Goal: Transaction & Acquisition: Purchase product/service

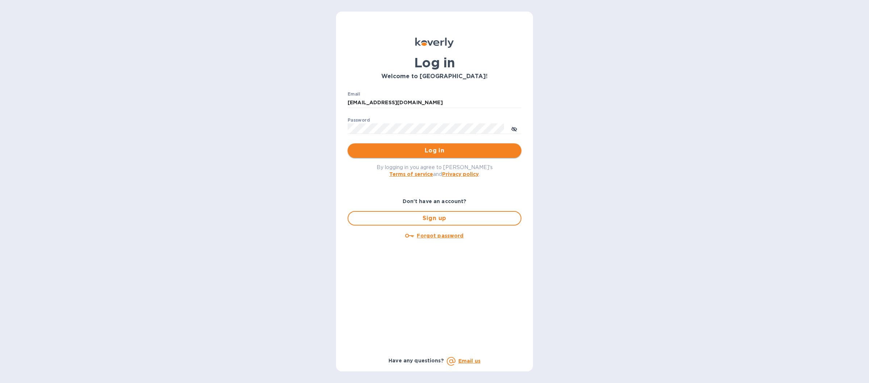
click at [375, 153] on span "Log in" at bounding box center [434, 150] width 162 height 9
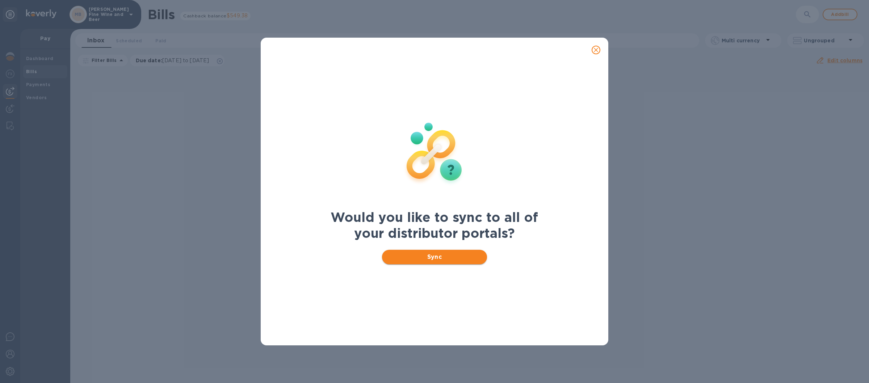
click at [405, 252] on button "Sync" at bounding box center [434, 257] width 105 height 14
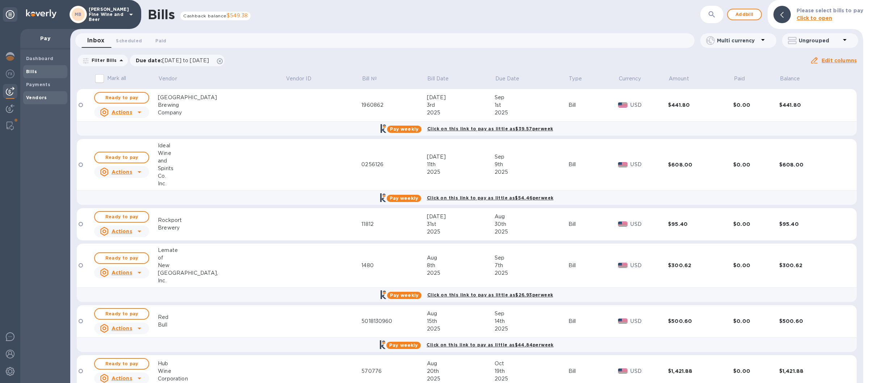
click at [41, 96] on b "Vendors" at bounding box center [36, 97] width 21 height 5
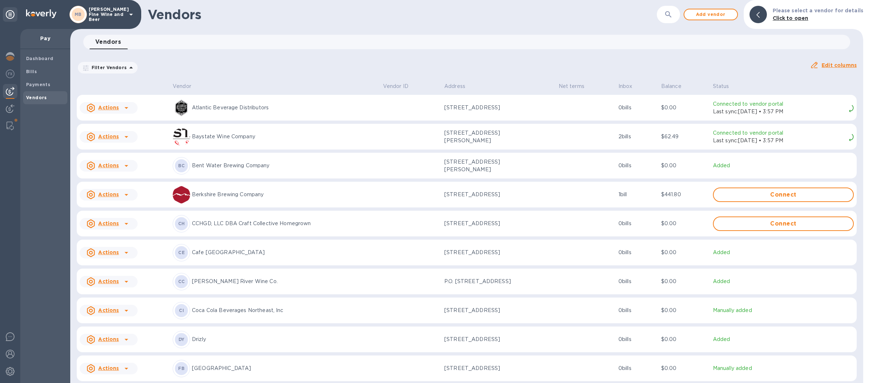
scroll to position [127, 0]
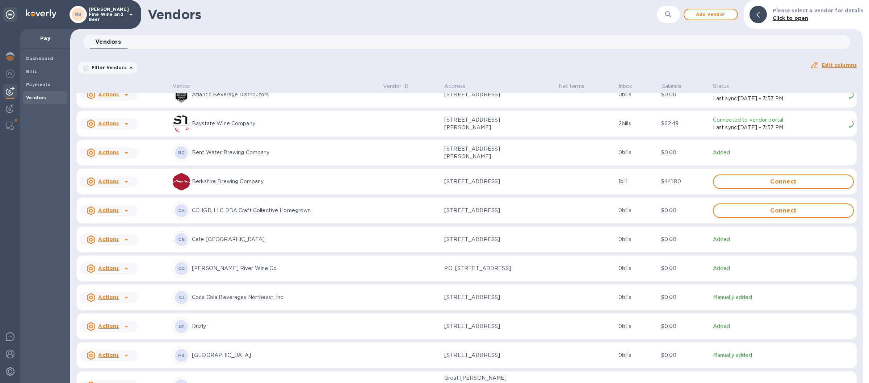
click at [219, 214] on p "CCHGD, LLC DBA Craft Collective Homegrown" at bounding box center [284, 211] width 185 height 8
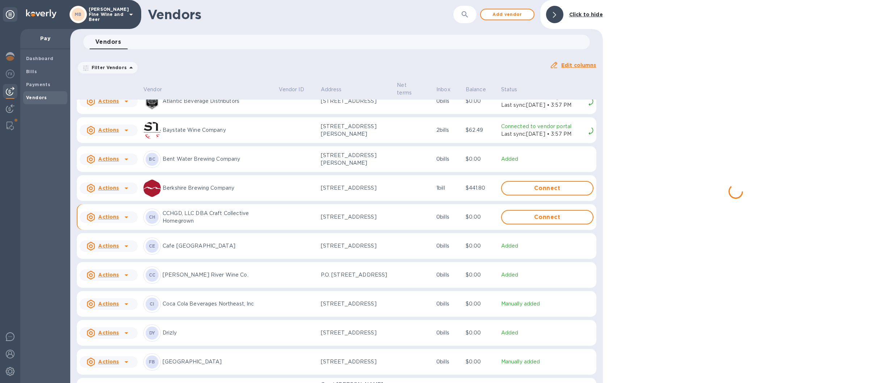
scroll to position [134, 0]
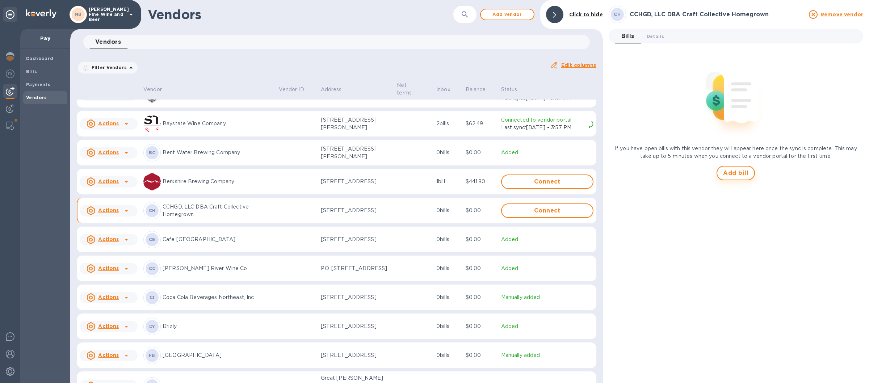
click at [740, 169] on span "Add bill" at bounding box center [735, 173] width 25 height 9
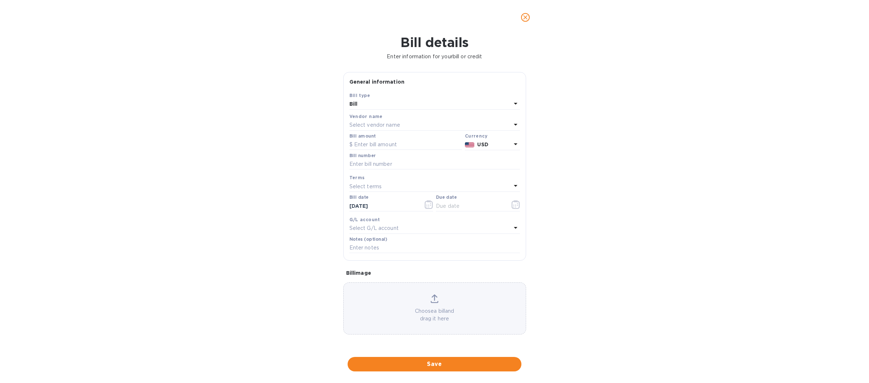
type input "10/20/2025"
click at [368, 147] on input "text" at bounding box center [405, 144] width 113 height 11
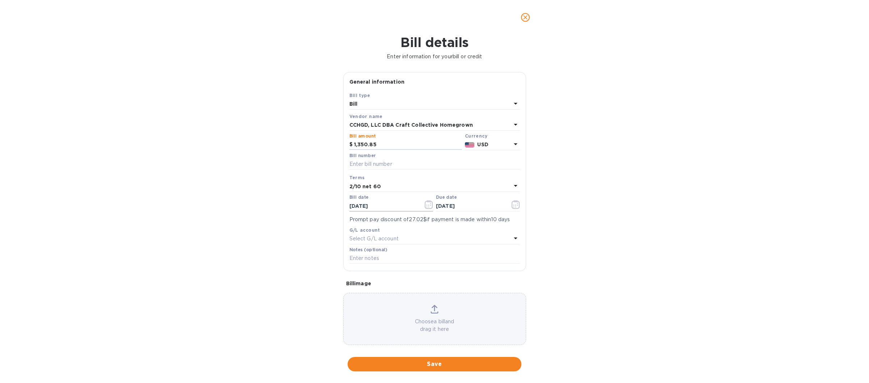
type input "1,350.85"
click at [425, 208] on icon "button" at bounding box center [429, 204] width 8 height 9
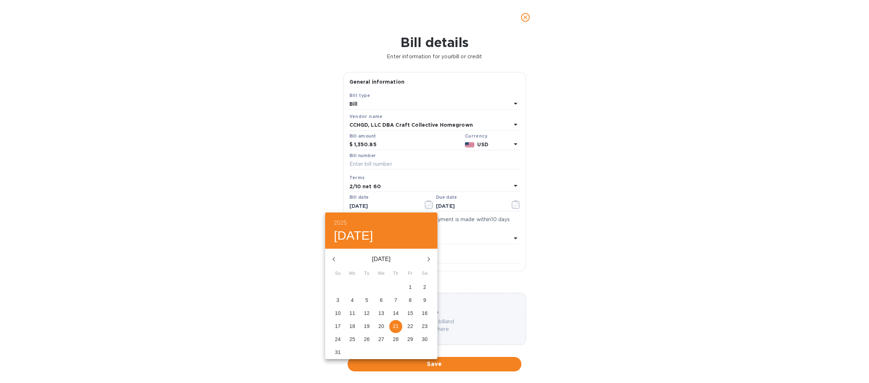
click at [411, 313] on p "15" at bounding box center [410, 313] width 6 height 7
type input "08/15/2025"
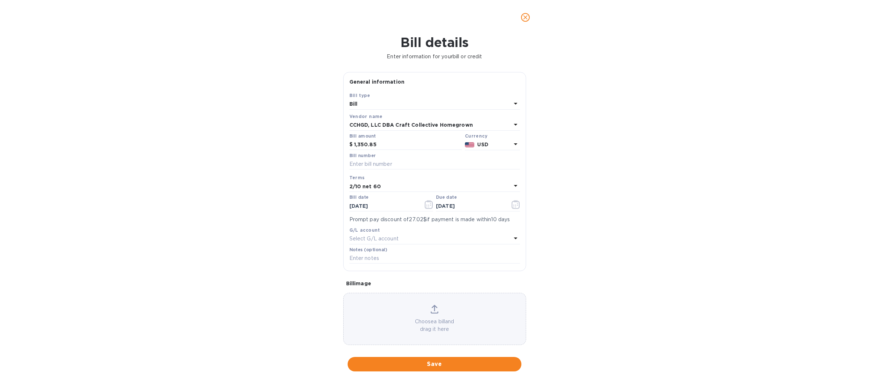
click at [511, 185] on icon at bounding box center [515, 185] width 9 height 9
click at [365, 229] on p "Net 30" at bounding box center [431, 228] width 153 height 8
type input "09/14/2025"
click at [429, 364] on span "Save" at bounding box center [434, 364] width 162 height 9
click at [375, 163] on input "text" at bounding box center [434, 164] width 170 height 11
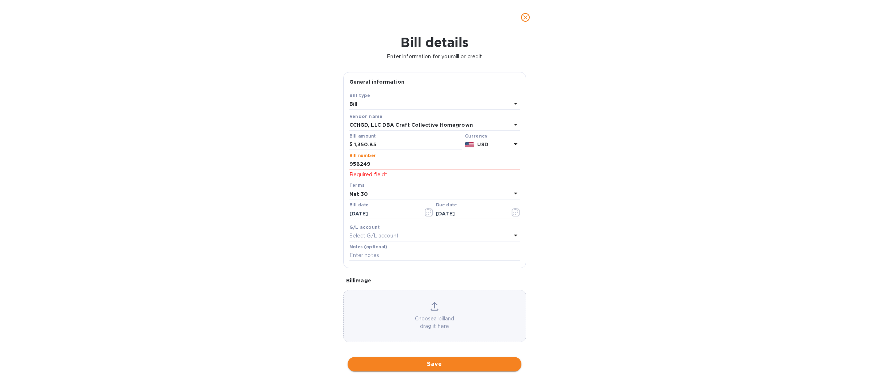
type input "958249"
drag, startPoint x: 428, startPoint y: 366, endPoint x: 430, endPoint y: 360, distance: 6.2
click at [426, 366] on span "Save" at bounding box center [434, 364] width 162 height 9
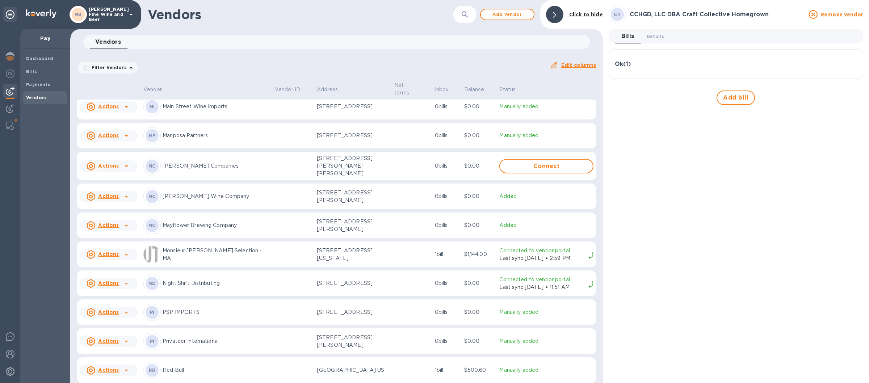
scroll to position [859, 0]
click at [211, 313] on p "PSP IMPORTS" at bounding box center [216, 312] width 106 height 8
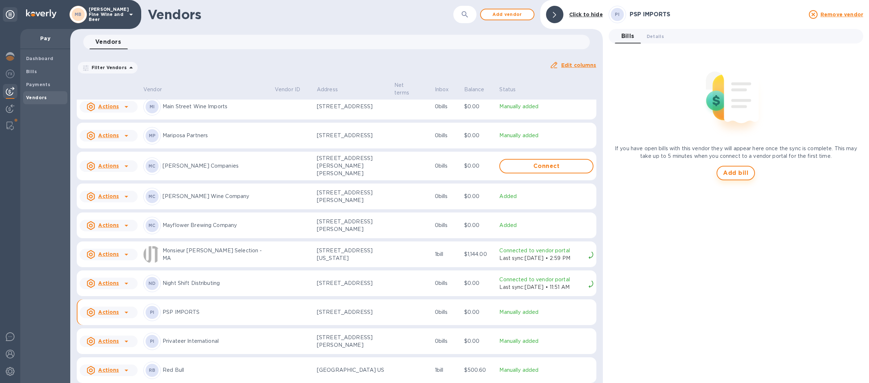
click at [736, 175] on span "Add bill" at bounding box center [735, 173] width 25 height 9
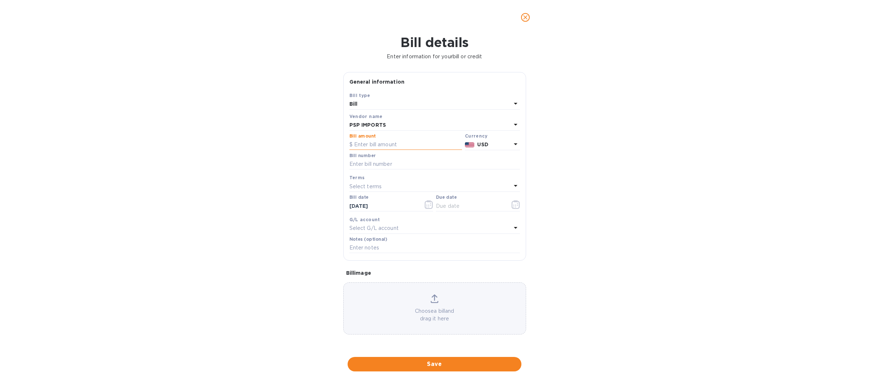
click at [370, 144] on input "text" at bounding box center [405, 144] width 113 height 11
type input "676.00"
click at [357, 163] on input "text" at bounding box center [434, 164] width 170 height 11
type input "14575"
click at [429, 206] on icon "button" at bounding box center [428, 205] width 1 height 1
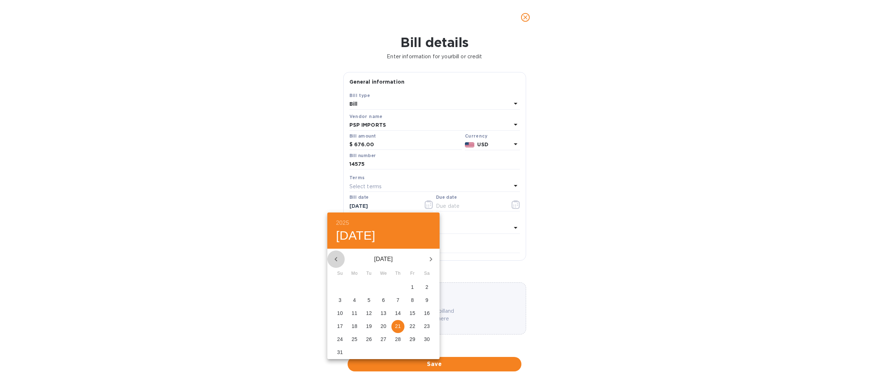
click at [334, 257] on icon "button" at bounding box center [336, 259] width 9 height 9
click at [396, 288] on span "5" at bounding box center [397, 286] width 13 height 7
type input "06/05/2025"
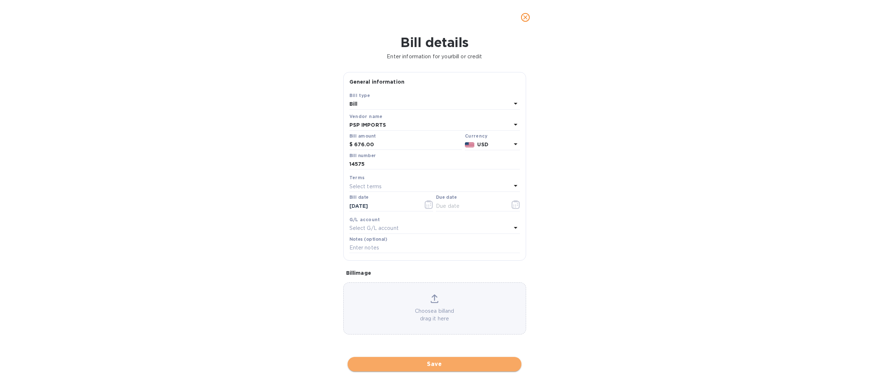
click at [406, 362] on span "Save" at bounding box center [434, 364] width 162 height 9
click at [511, 185] on icon at bounding box center [515, 185] width 9 height 9
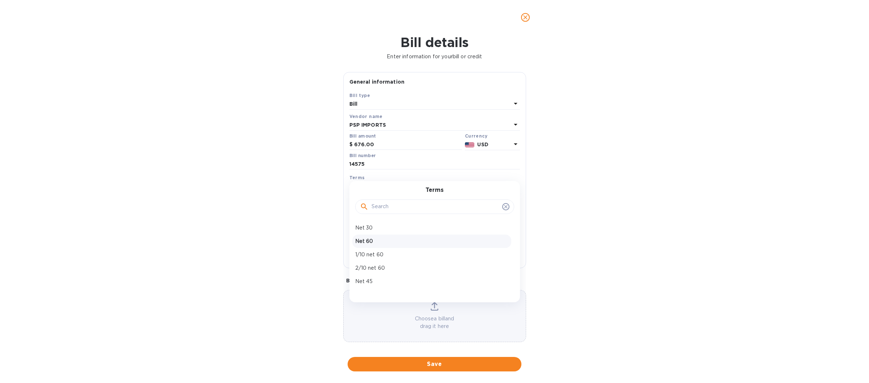
click at [367, 241] on p "Net 60" at bounding box center [431, 241] width 153 height 8
type input "08/04/2025"
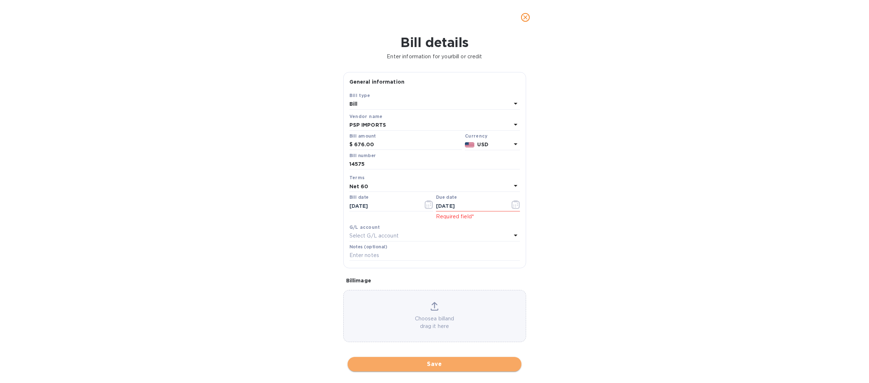
click at [433, 361] on span "Save" at bounding box center [434, 364] width 162 height 9
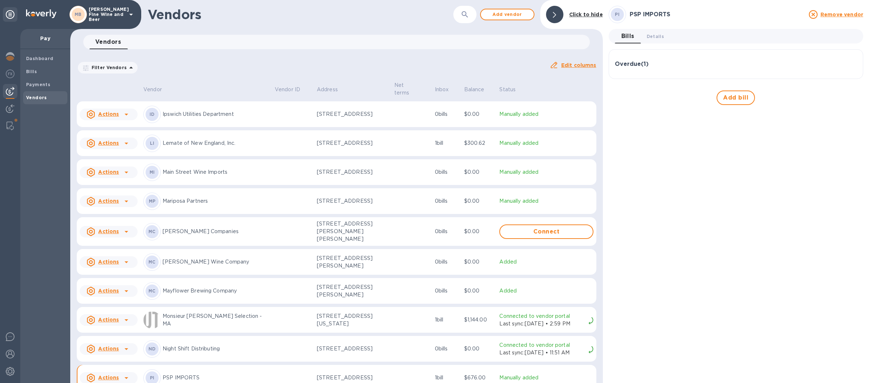
scroll to position [913, 0]
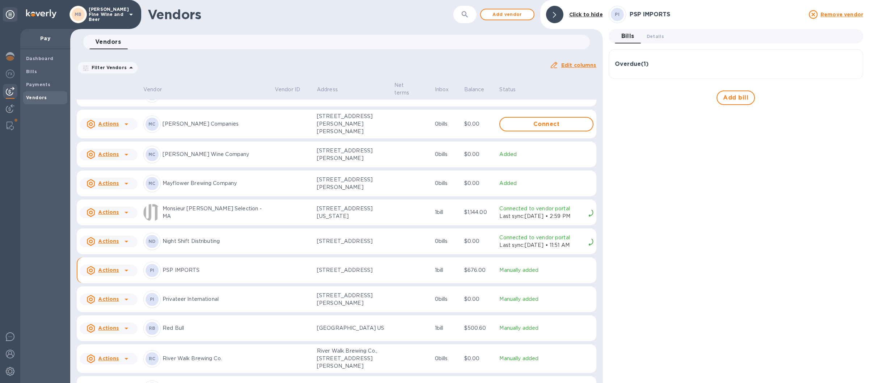
click at [105, 271] on u "Actions" at bounding box center [108, 270] width 21 height 6
click at [232, 274] on div at bounding box center [434, 191] width 869 height 383
click at [47, 72] on span "Bills" at bounding box center [45, 71] width 38 height 7
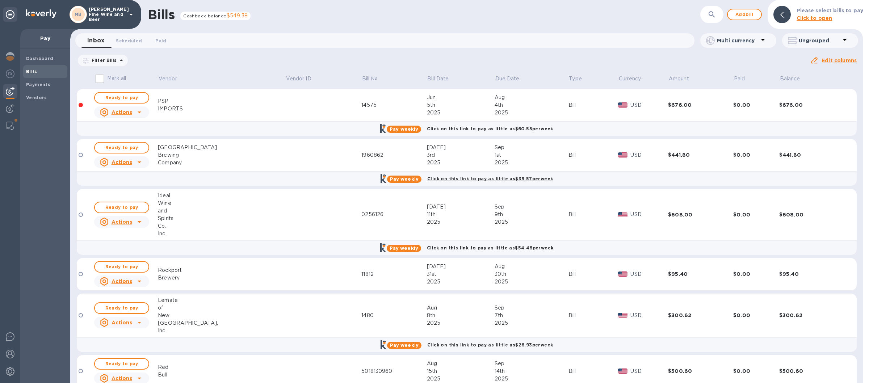
click at [123, 113] on u "Actions" at bounding box center [121, 112] width 21 height 6
click at [121, 159] on b "Delete" at bounding box center [125, 159] width 18 height 6
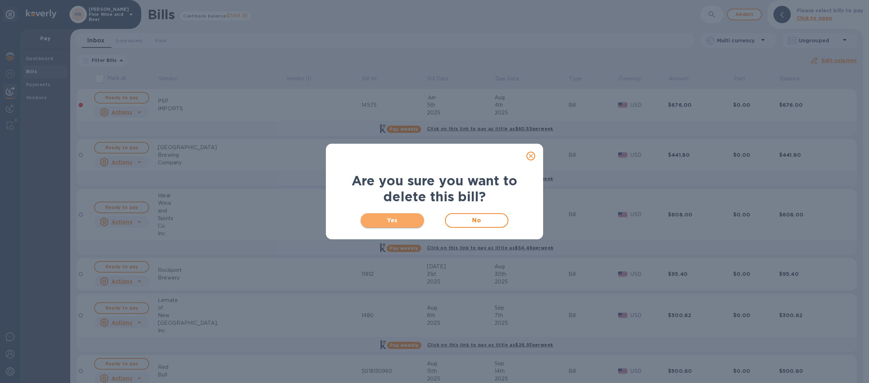
click at [391, 224] on span "Yes" at bounding box center [392, 220] width 52 height 9
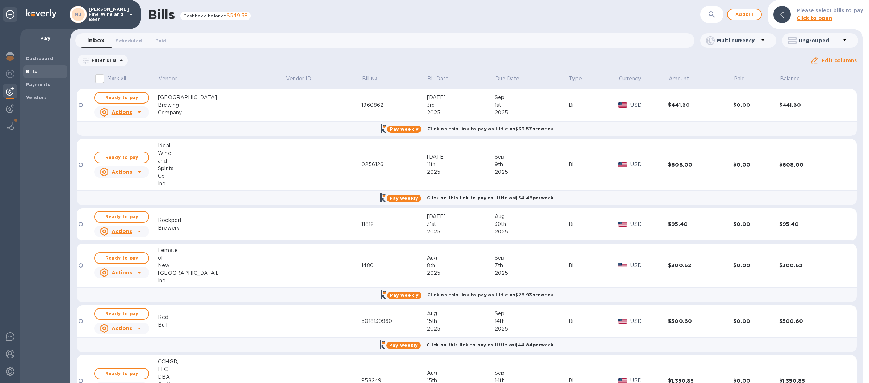
click at [130, 15] on icon at bounding box center [131, 15] width 4 height 2
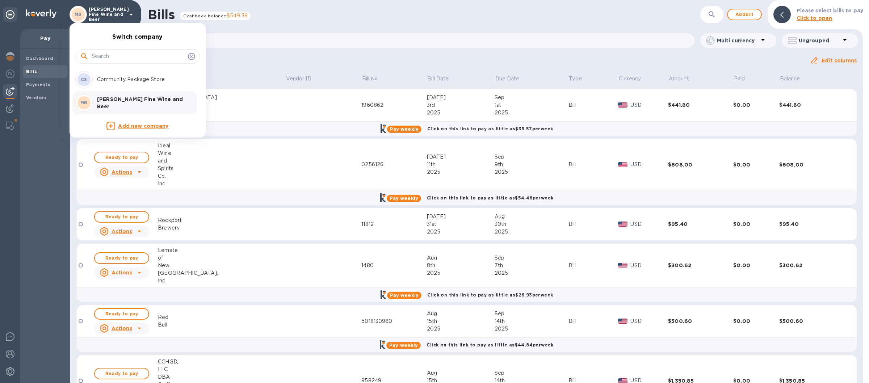
click at [115, 79] on p "Community Package Store" at bounding box center [142, 80] width 91 height 8
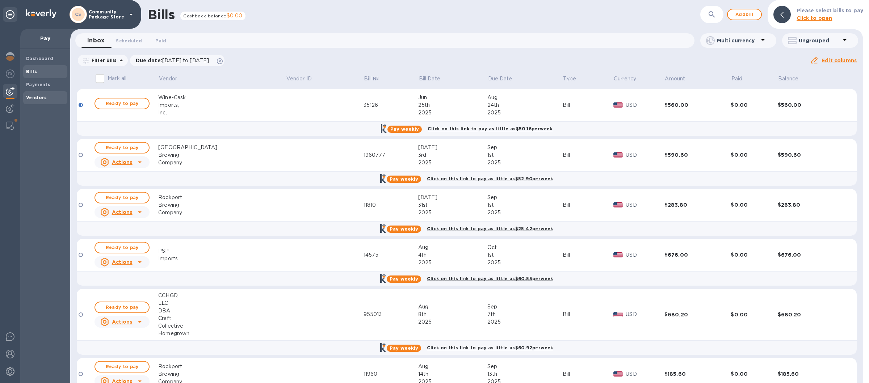
click at [37, 96] on b "Vendors" at bounding box center [36, 97] width 21 height 5
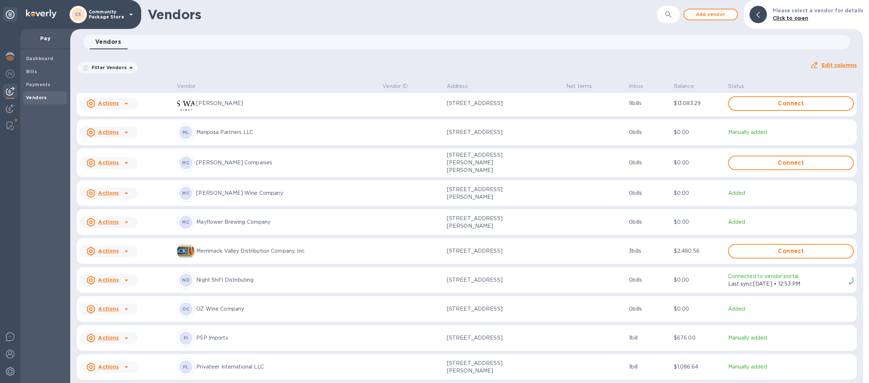
scroll to position [777, 0]
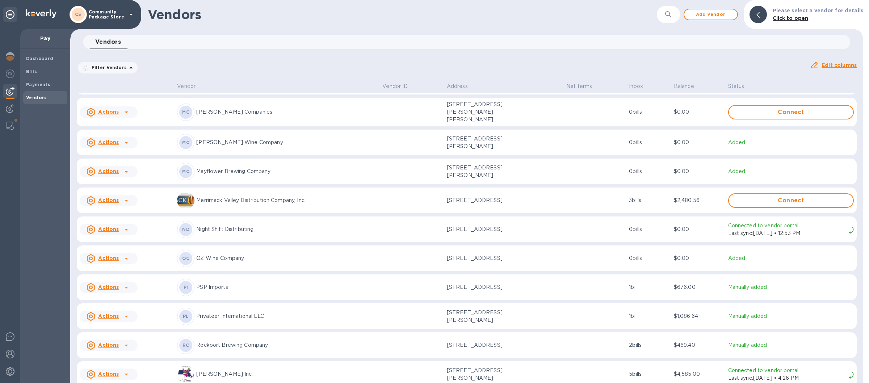
click at [245, 285] on p "PSP Imports" at bounding box center [286, 287] width 180 height 8
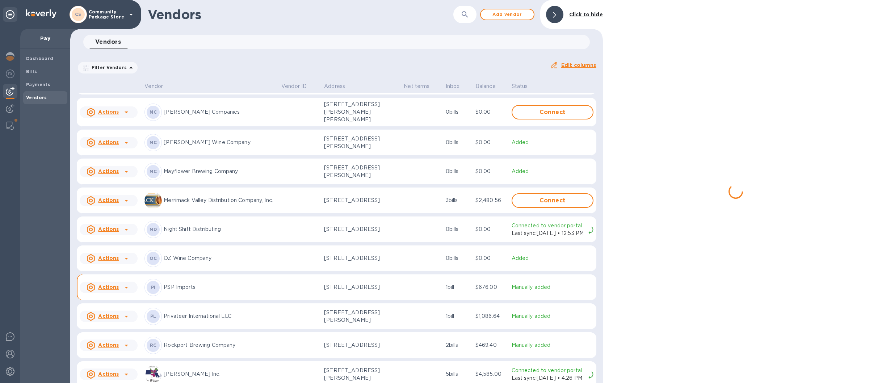
scroll to position [788, 0]
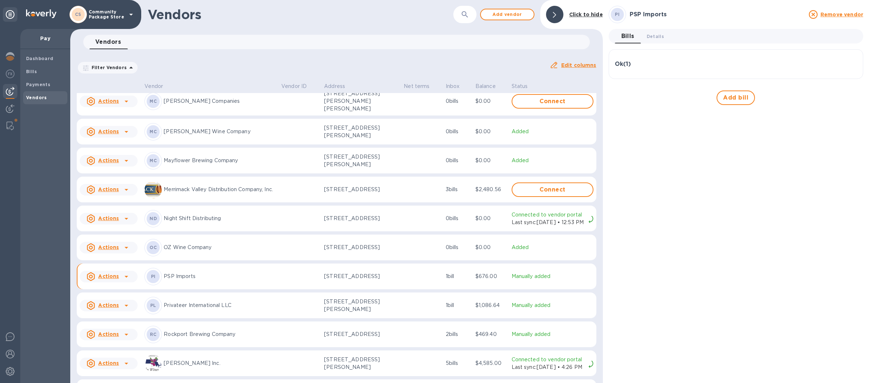
click at [664, 62] on div "Ok ( 1 )" at bounding box center [736, 64] width 242 height 7
click at [647, 158] on div "PI PSP Imports Remove vendor Bills 0 Details 0 Ok ( 1 ) Bill № 14575 Bill Date …" at bounding box center [736, 191] width 254 height 371
click at [674, 68] on div "Ok ( 1 )" at bounding box center [736, 67] width 242 height 7
click at [52, 70] on span "Bills" at bounding box center [45, 71] width 38 height 7
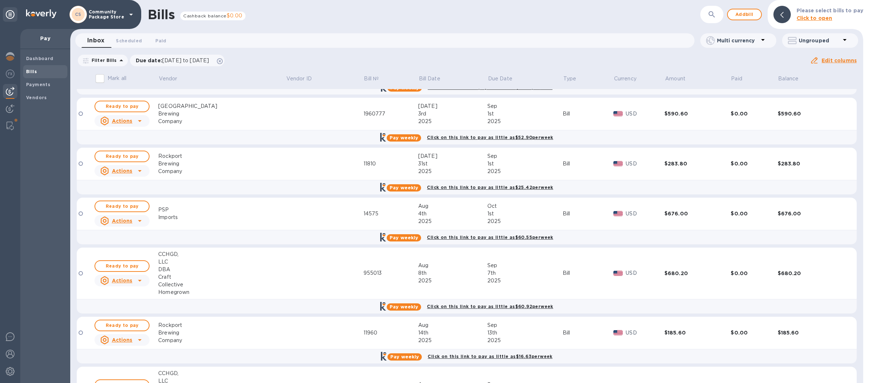
scroll to position [24, 0]
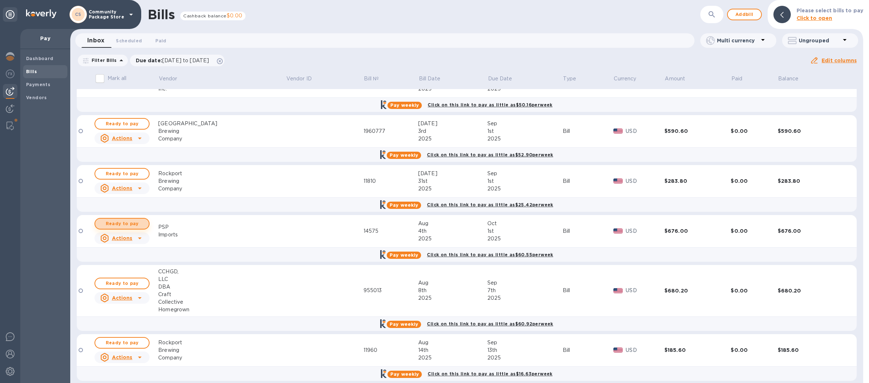
click at [117, 223] on span "Ready to pay" at bounding box center [122, 223] width 42 height 9
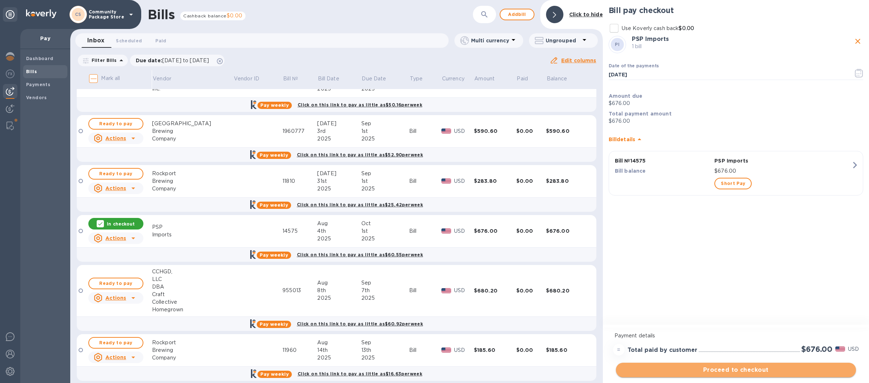
click at [708, 368] on span "Proceed to checkout" at bounding box center [736, 370] width 228 height 9
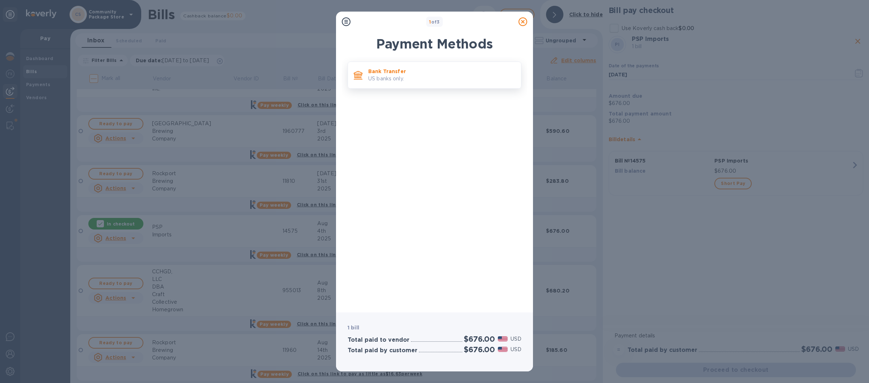
click at [446, 80] on p "US banks only." at bounding box center [441, 79] width 147 height 8
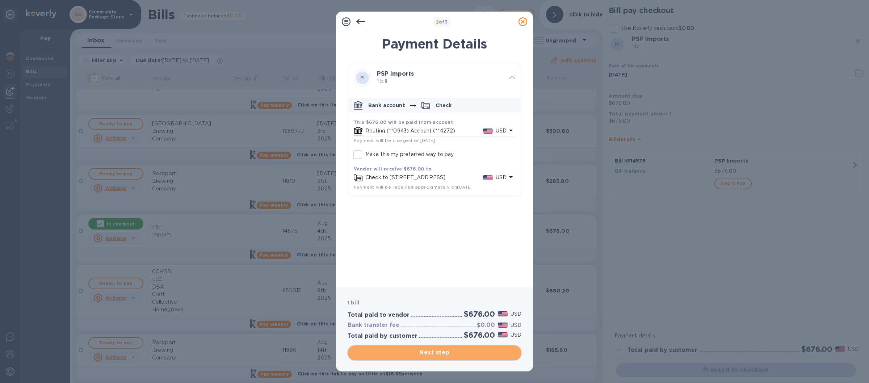
click at [431, 353] on span "Next step" at bounding box center [434, 352] width 162 height 9
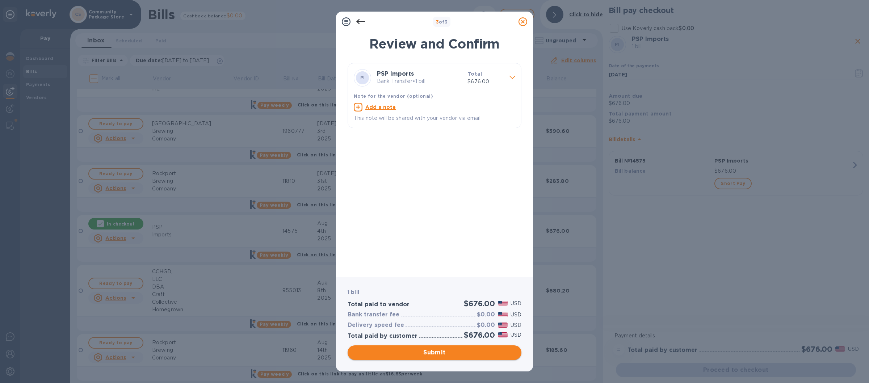
click at [431, 353] on span "Submit" at bounding box center [434, 352] width 162 height 9
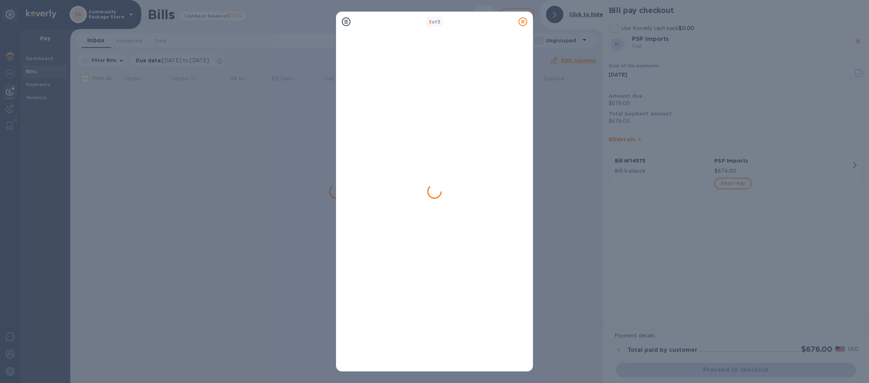
scroll to position [0, 0]
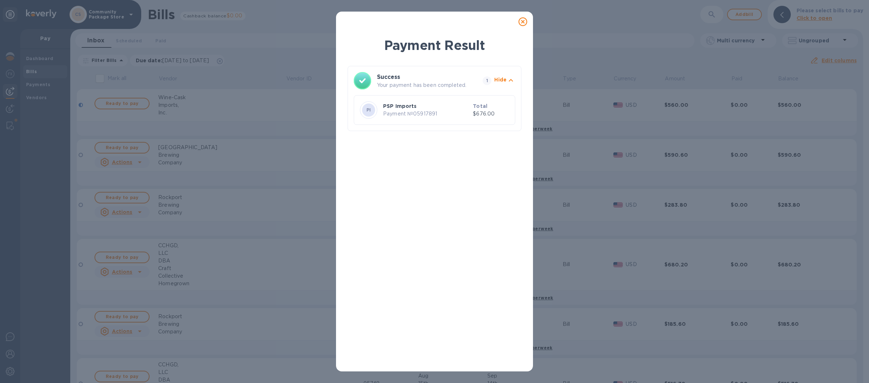
click at [523, 20] on icon at bounding box center [522, 21] width 9 height 9
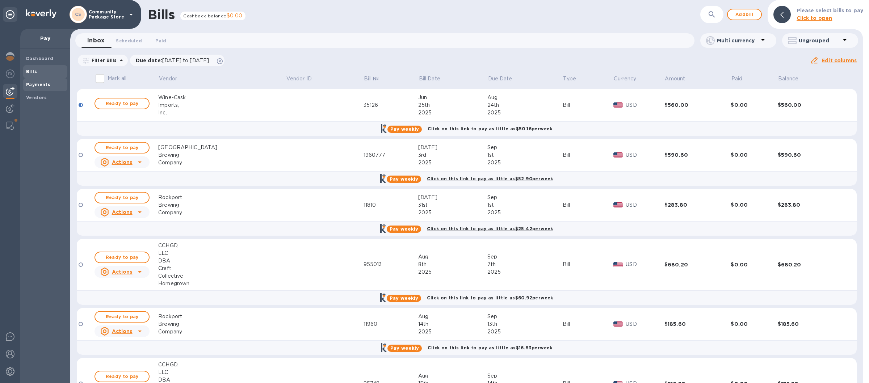
click at [43, 85] on b "Payments" at bounding box center [38, 84] width 24 height 5
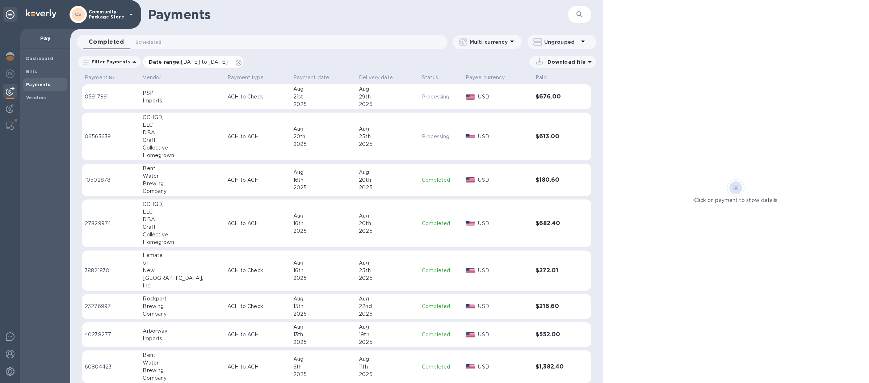
click at [187, 60] on span "07/21/2025 to 08/22/2025" at bounding box center [204, 62] width 47 height 6
drag, startPoint x: 176, startPoint y: 97, endPoint x: 152, endPoint y: 103, distance: 24.9
click at [152, 103] on input "07/21/2025" at bounding box center [174, 98] width 58 height 11
type input "07/18/2025"
click at [270, 50] on div "Completed 0 Scheduled 0 Multi currency Ungrouped" at bounding box center [336, 43] width 532 height 17
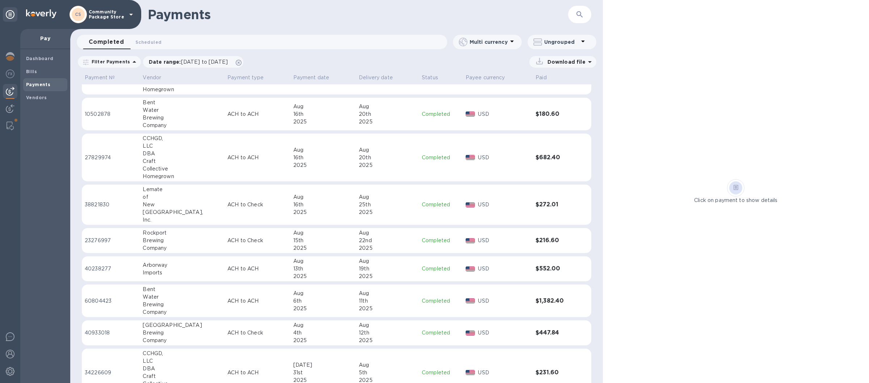
scroll to position [168, 0]
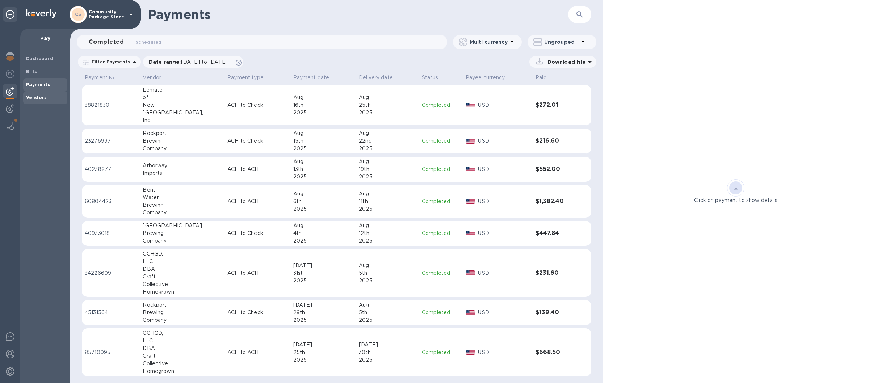
click at [31, 96] on b "Vendors" at bounding box center [36, 97] width 21 height 5
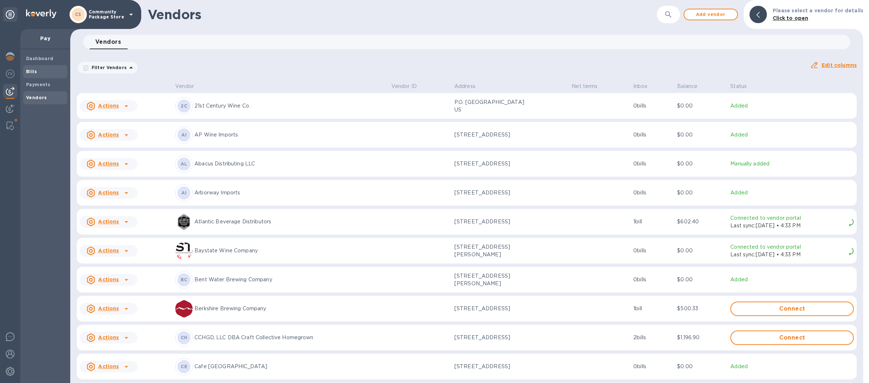
click at [40, 68] on span "Bills" at bounding box center [45, 71] width 38 height 7
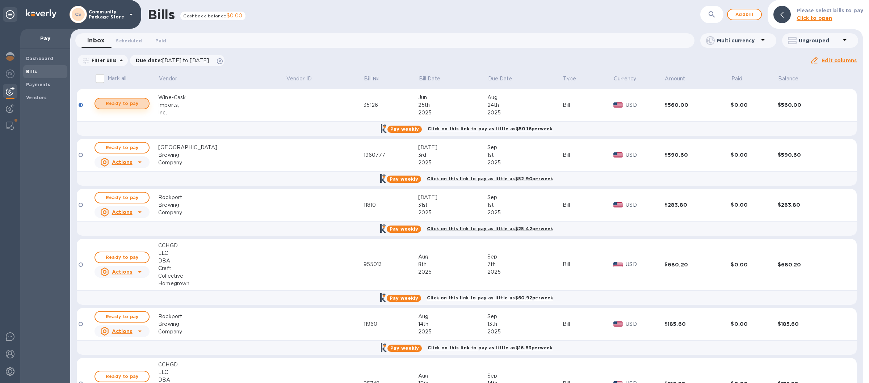
click at [122, 103] on span "Ready to pay" at bounding box center [122, 103] width 42 height 9
click at [117, 101] on span "Ready to pay" at bounding box center [122, 103] width 42 height 9
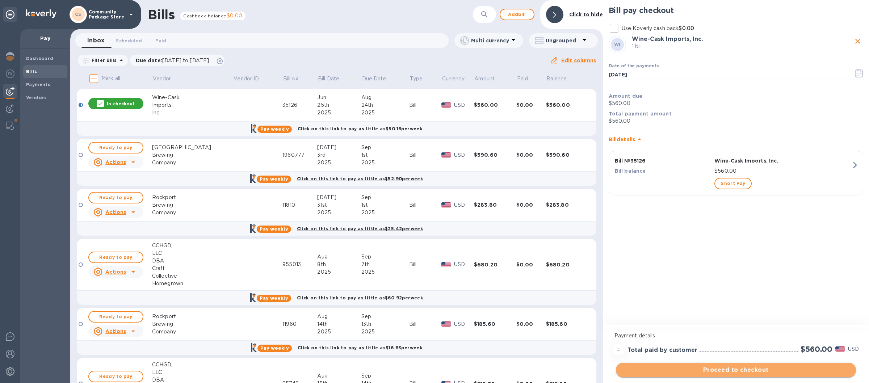
click at [690, 370] on span "Proceed to checkout" at bounding box center [736, 370] width 228 height 9
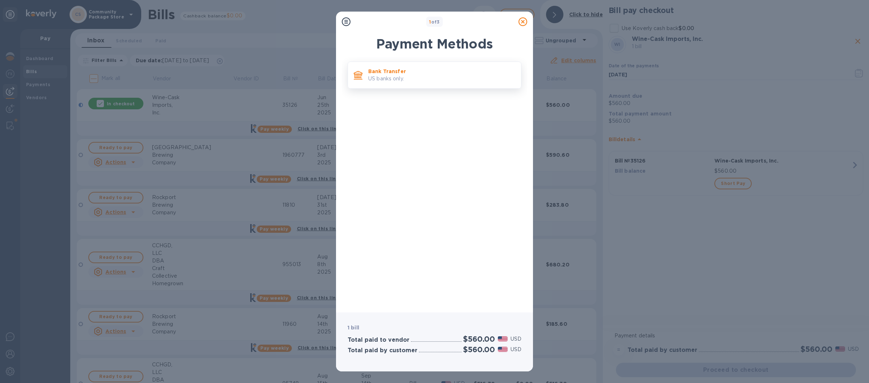
click at [445, 75] on p "Bank Transfer" at bounding box center [441, 71] width 147 height 7
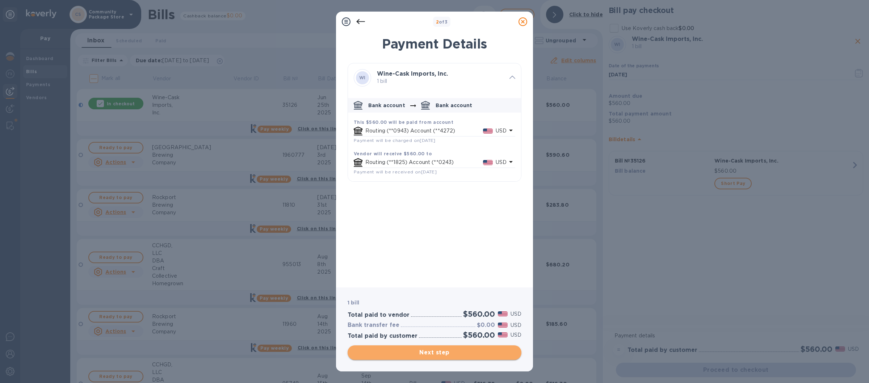
click at [414, 353] on span "Next step" at bounding box center [434, 352] width 162 height 9
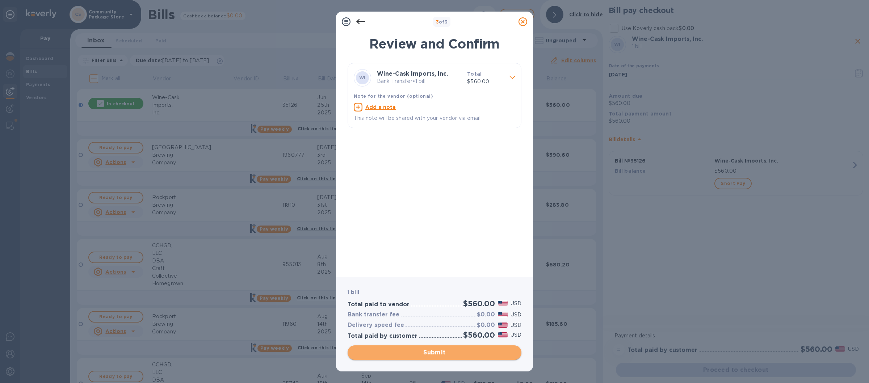
click at [425, 353] on span "Submit" at bounding box center [434, 352] width 162 height 9
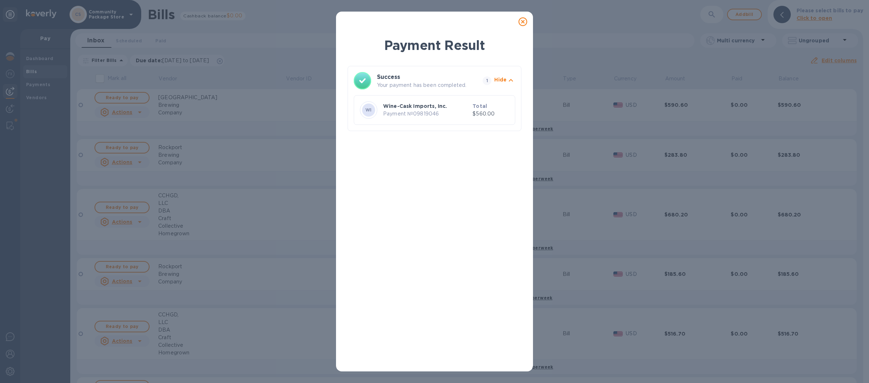
click at [523, 21] on icon at bounding box center [522, 21] width 9 height 9
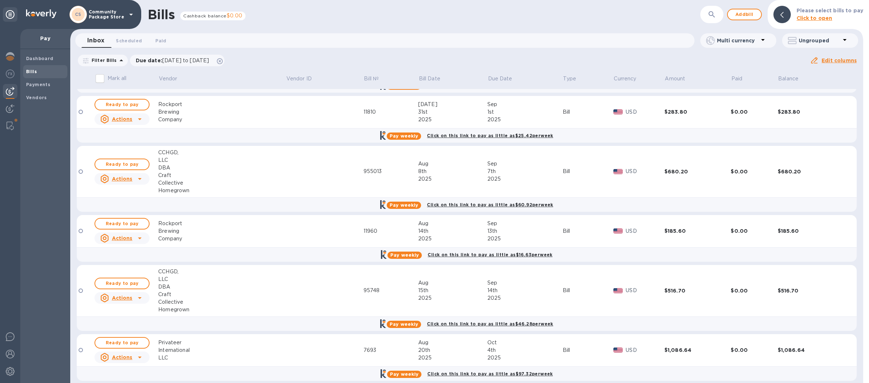
scroll to position [51, 0]
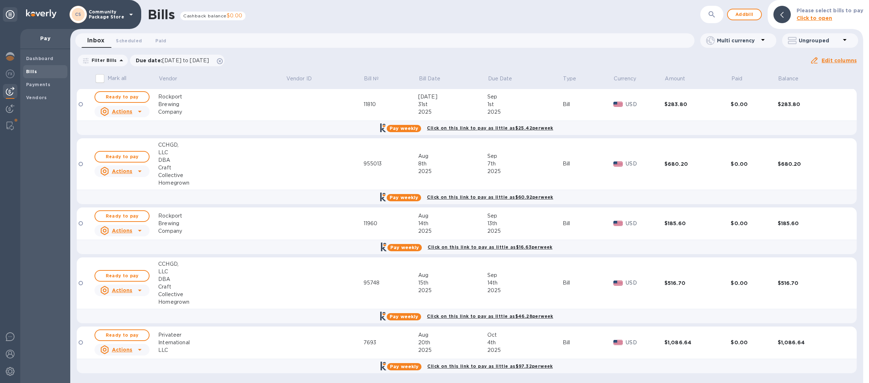
click at [130, 13] on icon at bounding box center [131, 14] width 9 height 9
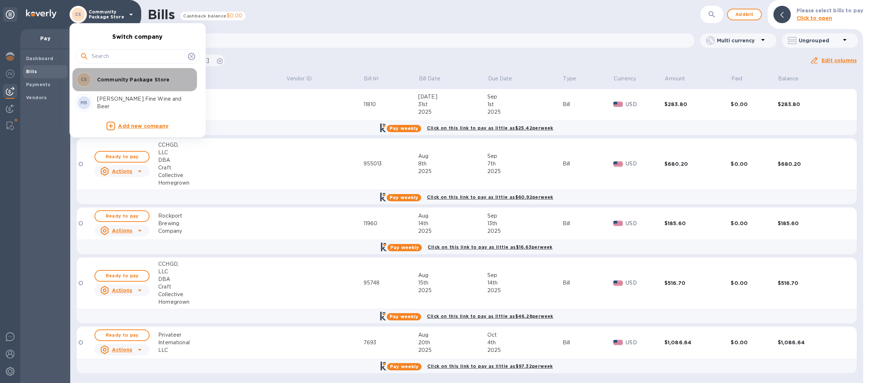
click at [131, 81] on p "Community Package Store" at bounding box center [142, 79] width 91 height 7
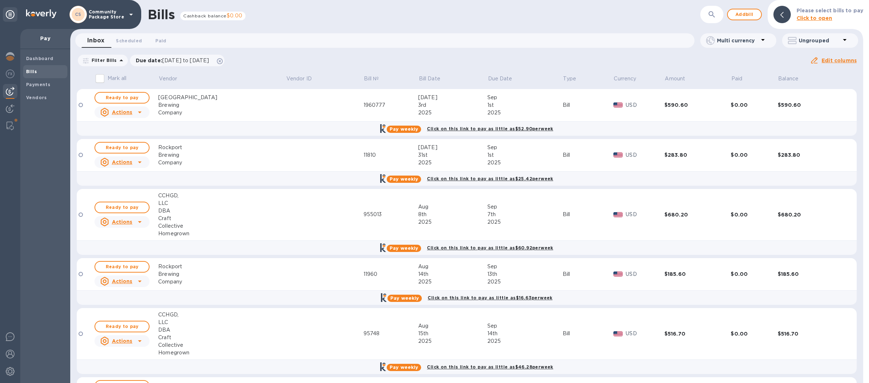
click at [130, 14] on icon at bounding box center [131, 14] width 9 height 9
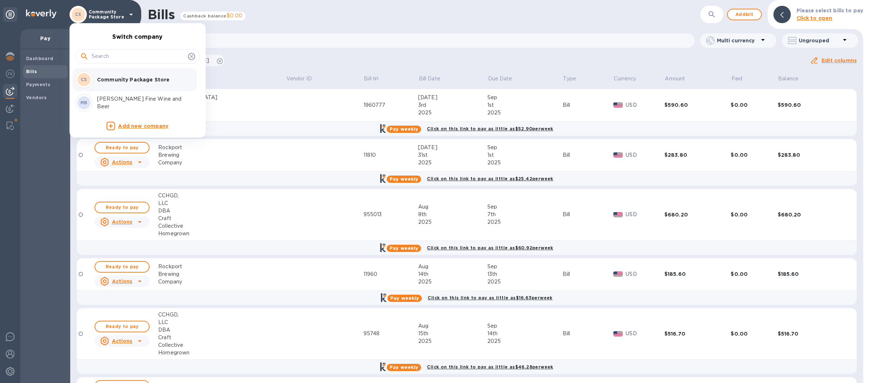
click at [124, 102] on p "[PERSON_NAME] Fine Wine and Beer" at bounding box center [142, 102] width 91 height 15
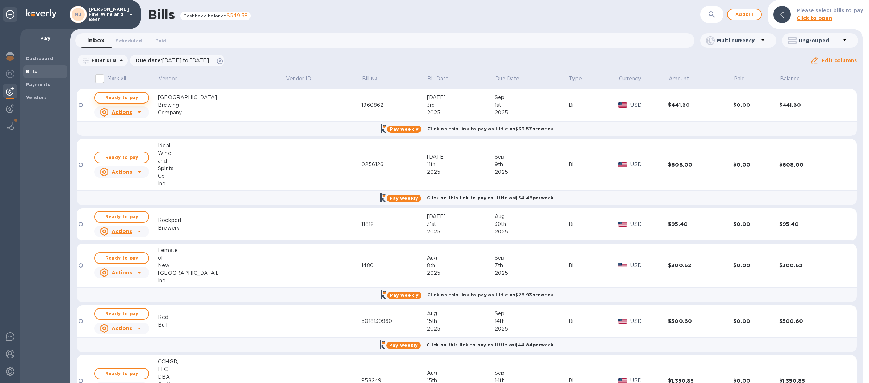
click at [136, 97] on span "Ready to pay" at bounding box center [122, 97] width 42 height 9
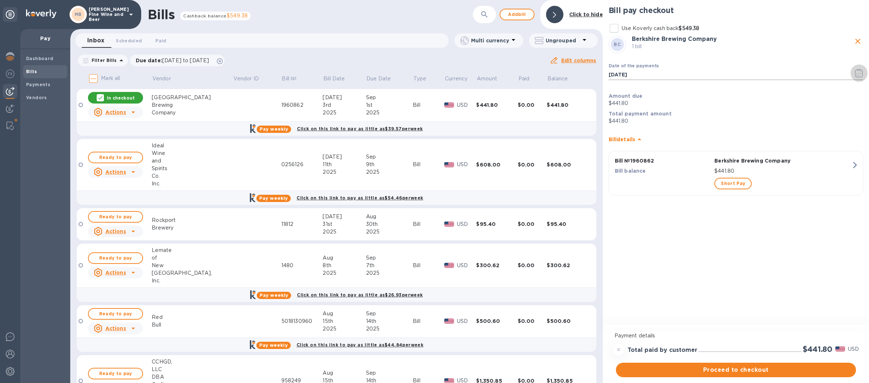
click at [856, 73] on icon "button" at bounding box center [859, 73] width 8 height 9
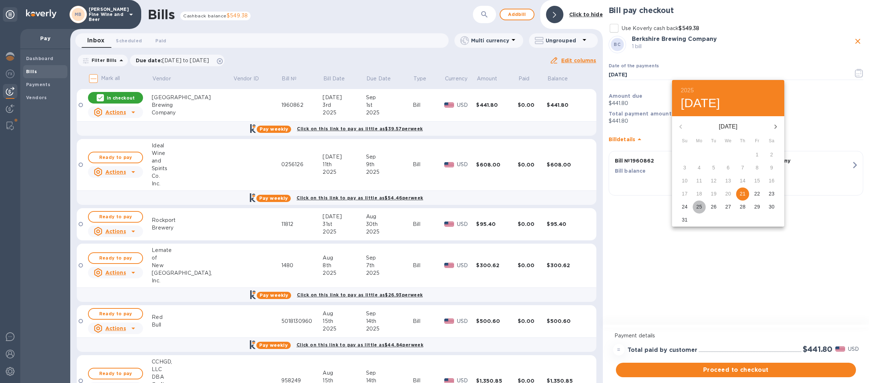
click at [698, 206] on p "25" at bounding box center [699, 206] width 6 height 7
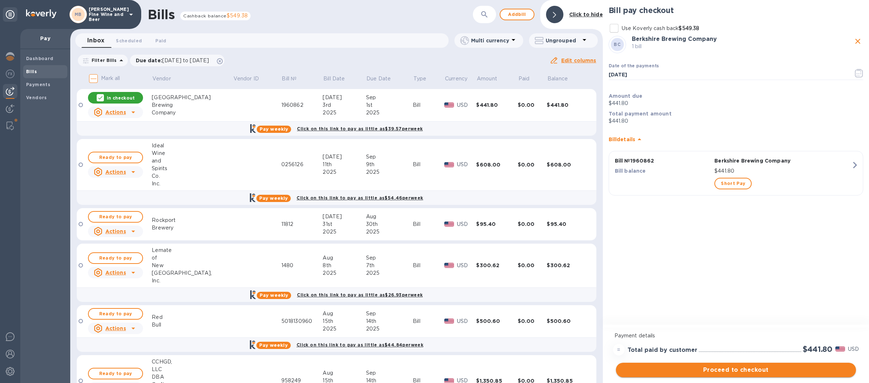
click at [727, 364] on button "Proceed to checkout" at bounding box center [736, 370] width 240 height 14
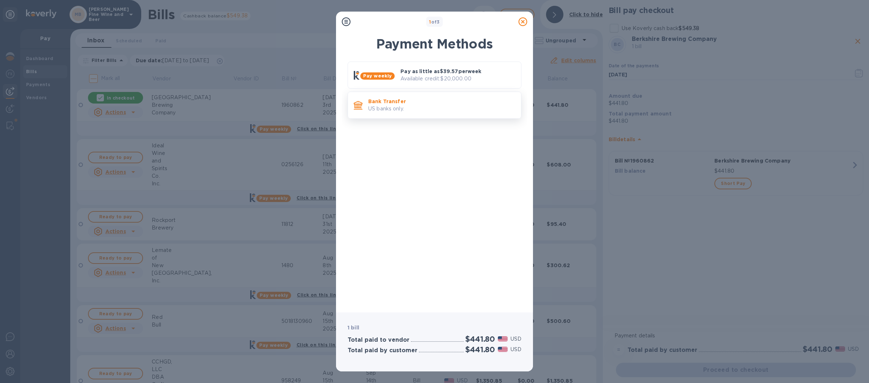
click at [463, 108] on p "US banks only." at bounding box center [441, 109] width 147 height 8
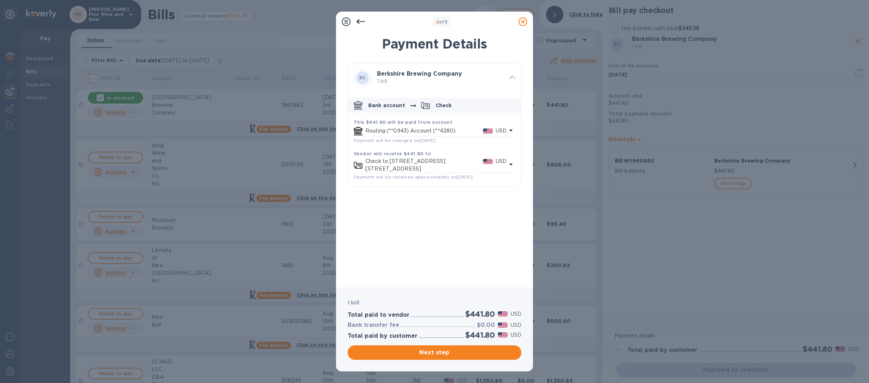
click at [522, 23] on icon at bounding box center [522, 21] width 9 height 9
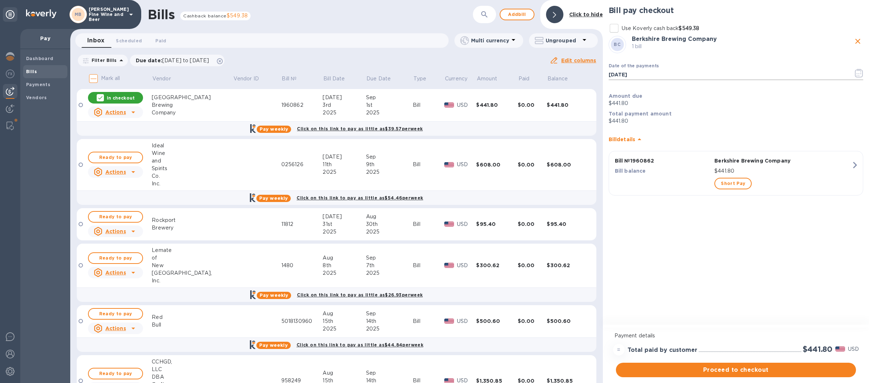
click at [856, 72] on icon "button" at bounding box center [859, 73] width 8 height 9
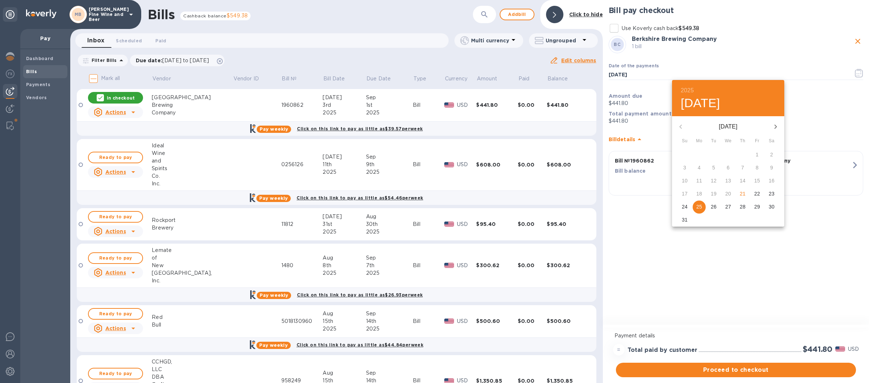
click at [758, 191] on p "22" at bounding box center [757, 193] width 6 height 7
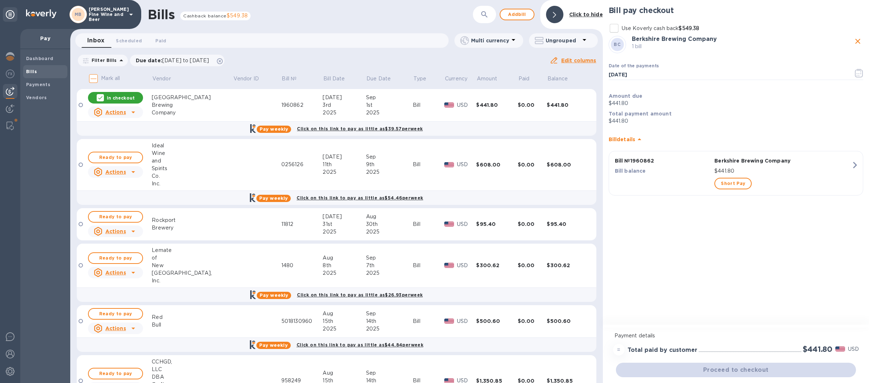
type input "08/22/2025"
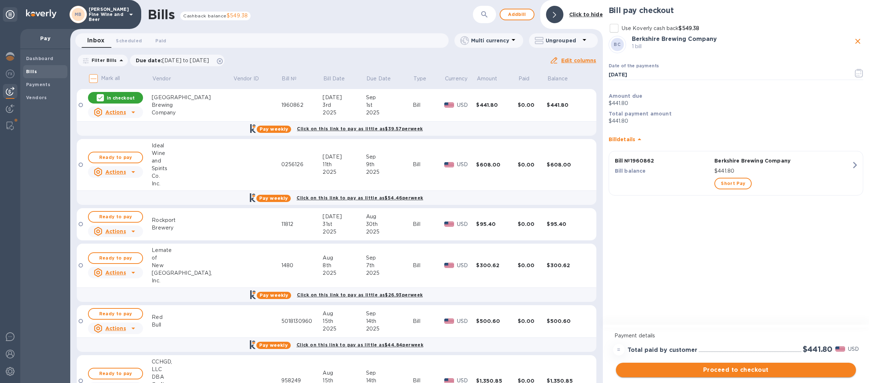
click at [713, 368] on span "Proceed to checkout" at bounding box center [736, 370] width 228 height 9
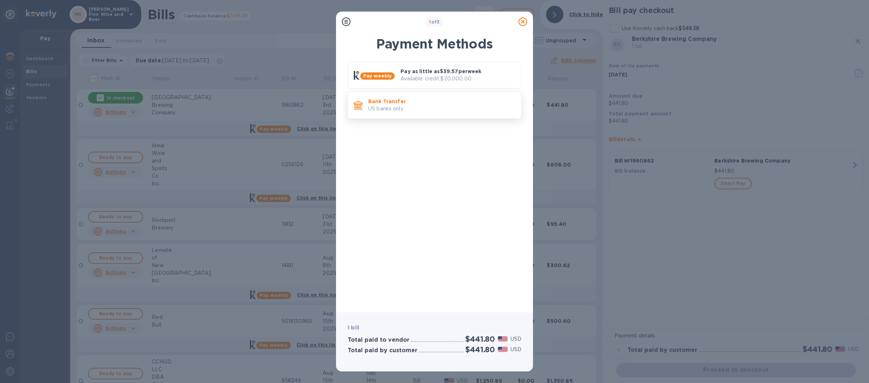
click at [460, 109] on p "US banks only." at bounding box center [441, 109] width 147 height 8
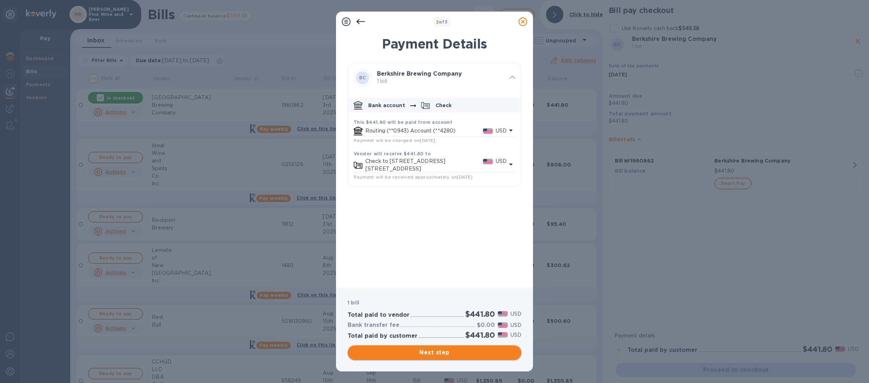
click at [455, 350] on span "Next step" at bounding box center [434, 352] width 162 height 9
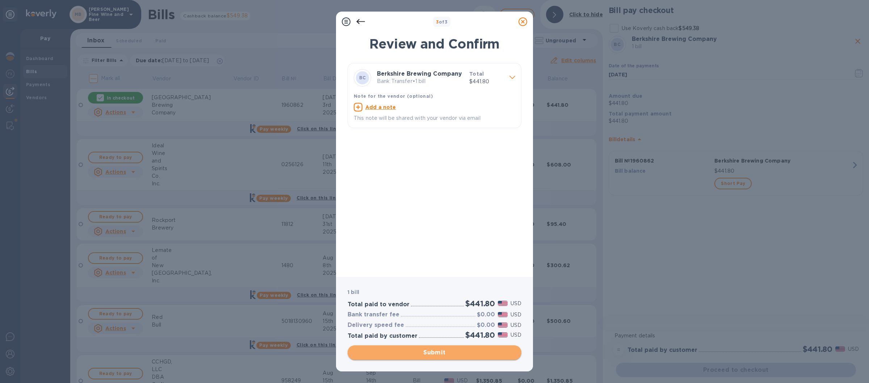
click at [446, 348] on span "Submit" at bounding box center [434, 352] width 162 height 9
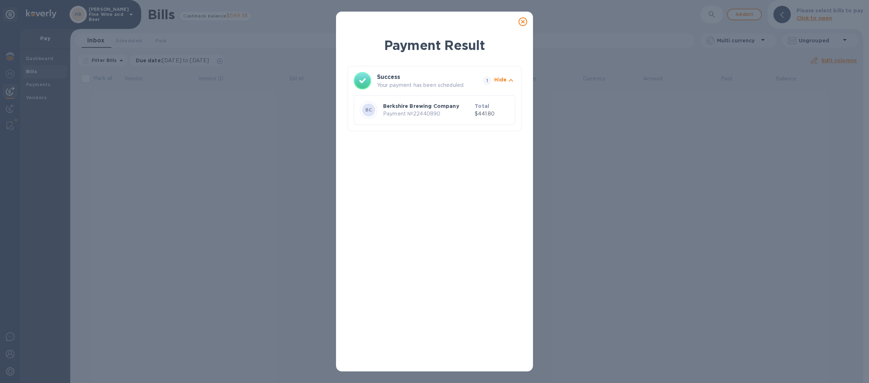
click at [522, 21] on icon at bounding box center [522, 21] width 9 height 9
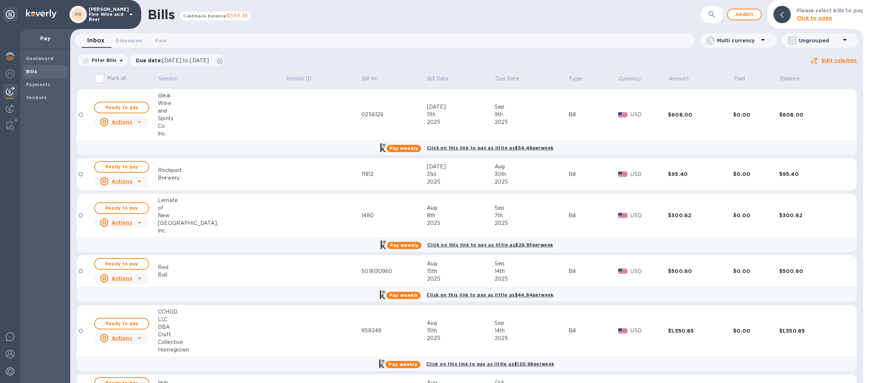
click at [132, 12] on icon at bounding box center [131, 14] width 9 height 9
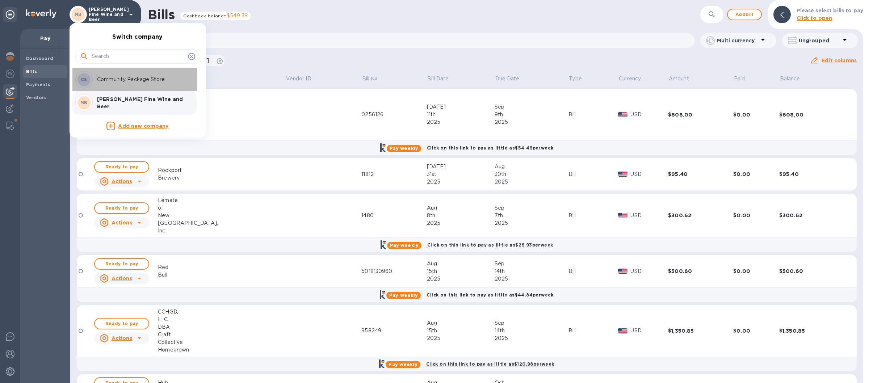
click at [146, 77] on p "Community Package Store" at bounding box center [142, 80] width 91 height 8
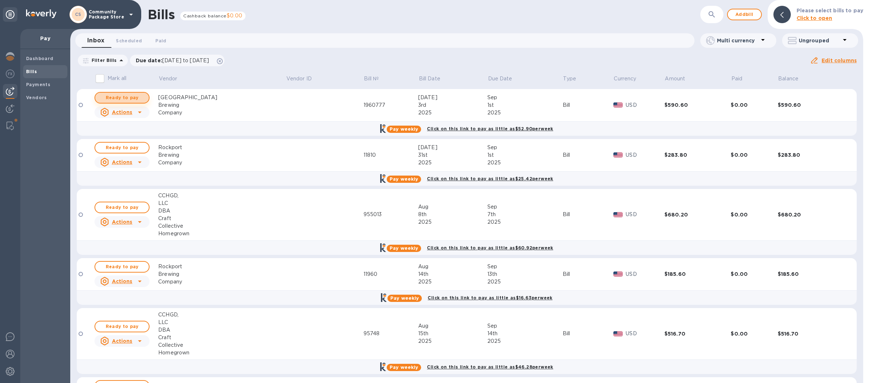
click at [120, 96] on span "Ready to pay" at bounding box center [122, 97] width 42 height 9
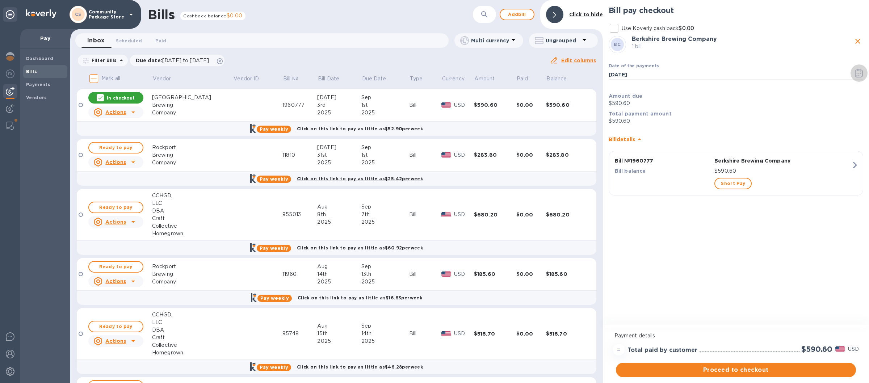
click at [858, 75] on icon "button" at bounding box center [859, 73] width 8 height 9
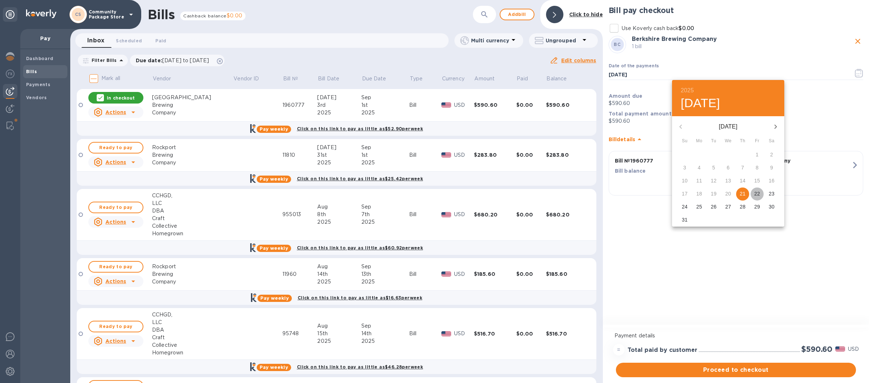
click at [755, 194] on p "22" at bounding box center [757, 193] width 6 height 7
type input "[DATE]"
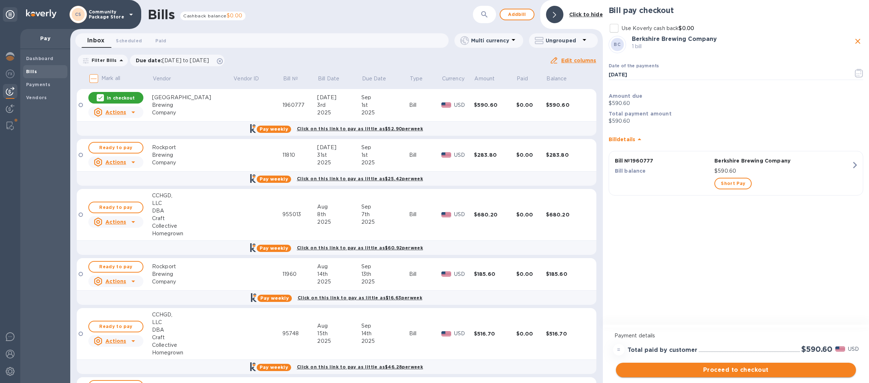
click at [722, 368] on span "Proceed to checkout" at bounding box center [736, 370] width 228 height 9
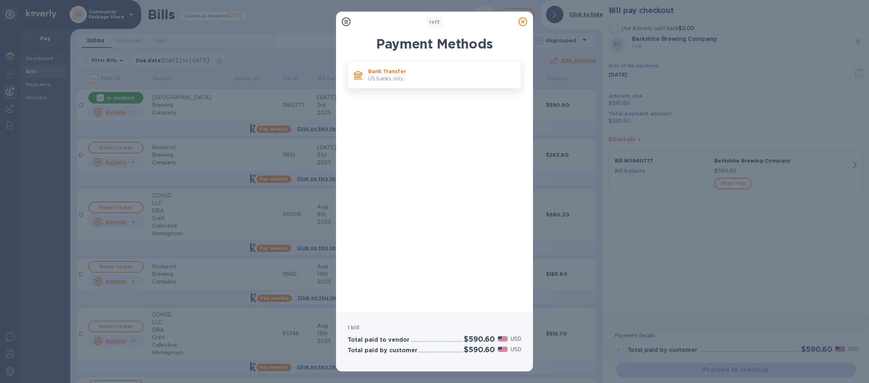
click at [452, 79] on p "US banks only." at bounding box center [441, 79] width 147 height 8
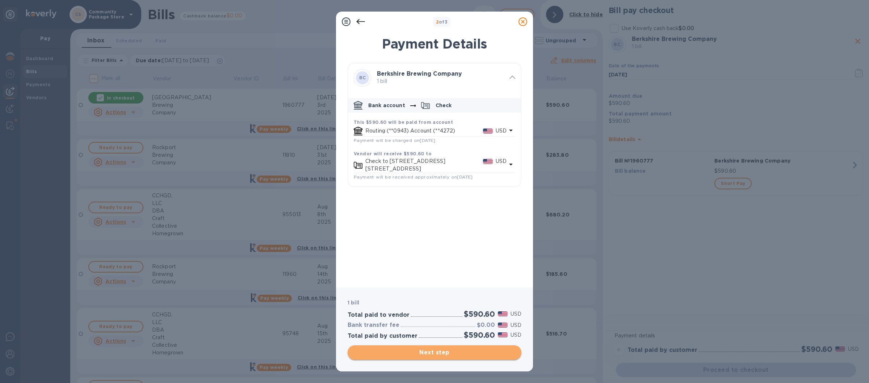
click at [434, 350] on span "Next step" at bounding box center [434, 352] width 162 height 9
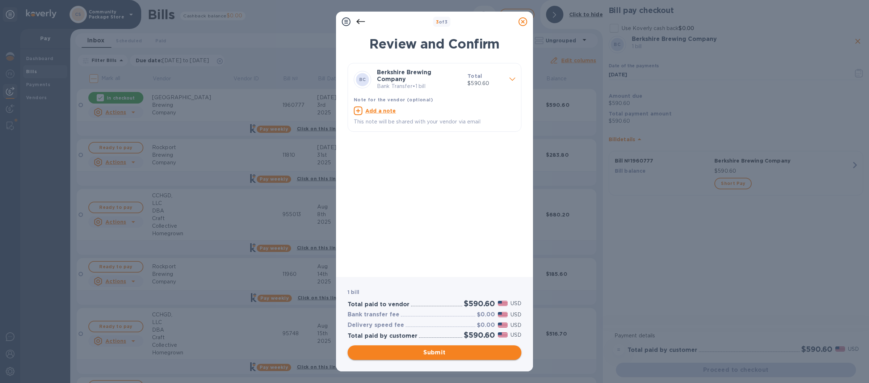
click at [447, 350] on span "Submit" at bounding box center [434, 352] width 162 height 9
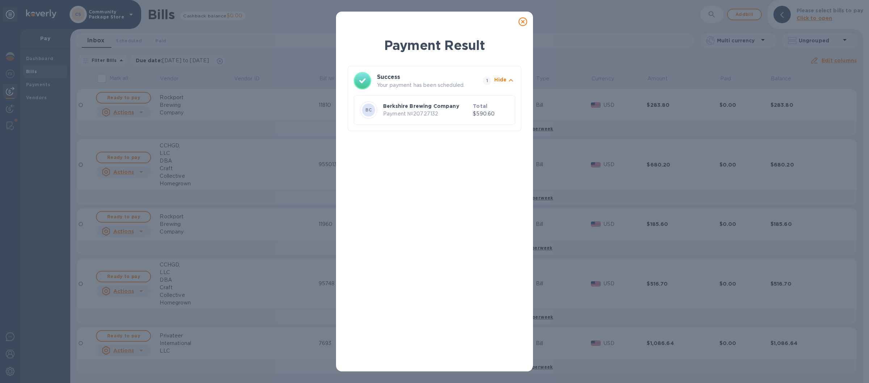
click at [522, 20] on icon at bounding box center [522, 21] width 9 height 9
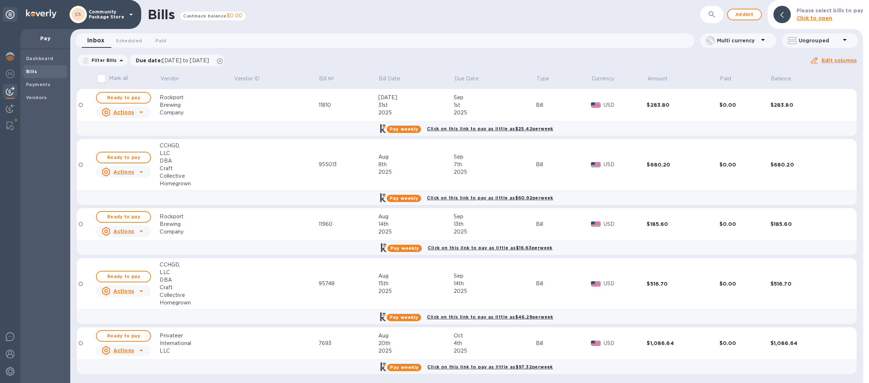
scroll to position [1, 0]
click at [10, 352] on img at bounding box center [10, 354] width 9 height 9
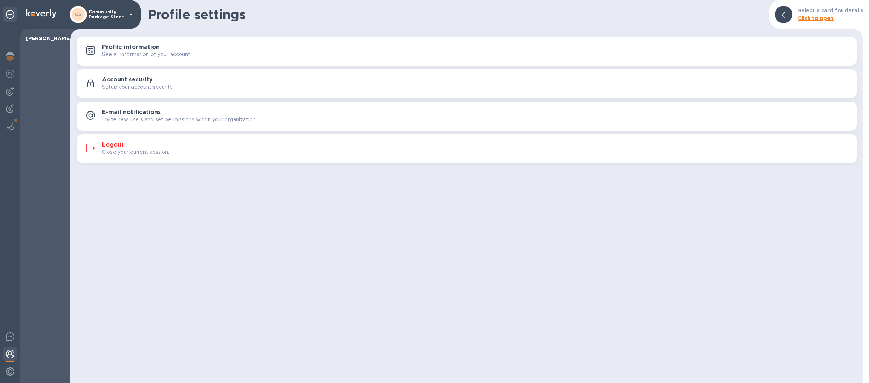
click at [284, 146] on div "Logout Close your current session." at bounding box center [476, 149] width 749 height 14
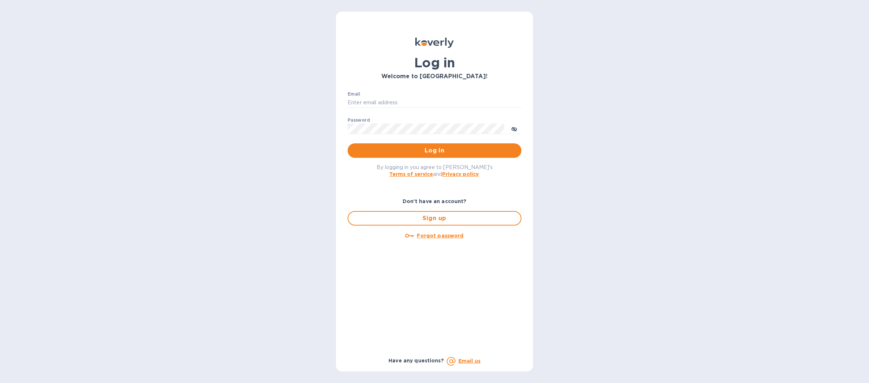
type input "[EMAIL_ADDRESS][DOMAIN_NAME]"
